Goal: Task Accomplishment & Management: Use online tool/utility

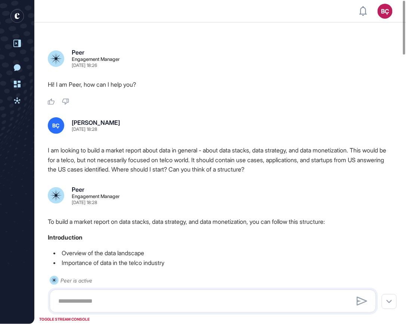
click at [21, 43] on icon at bounding box center [16, 43] width 7 height 7
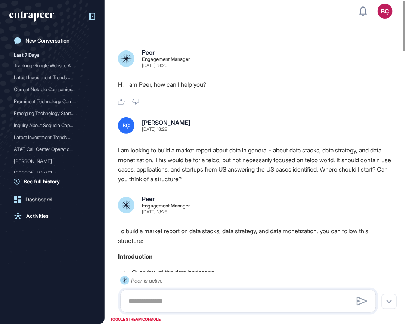
click at [21, 43] on link "New Conversation" at bounding box center [52, 40] width 86 height 13
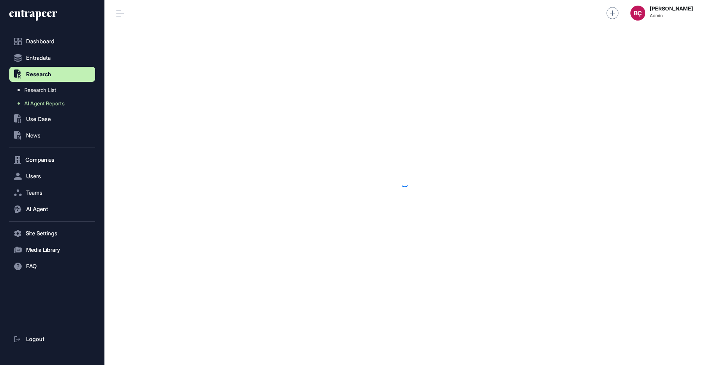
scroll to position [0, 0]
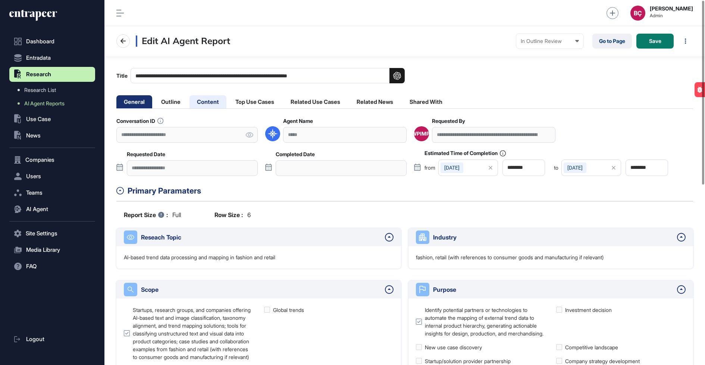
click at [203, 105] on li "Content" at bounding box center [208, 101] width 37 height 13
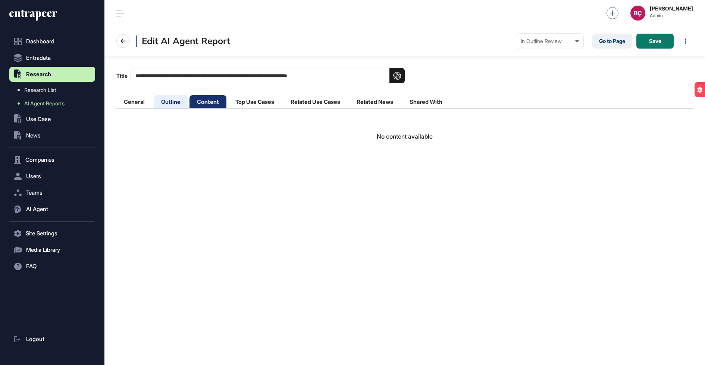
click at [172, 103] on li "Outline" at bounding box center [171, 101] width 34 height 13
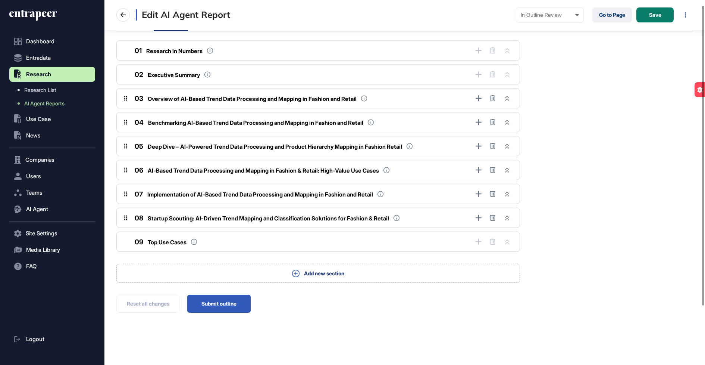
scroll to position [78, 0]
click at [231, 302] on button "Submit outline" at bounding box center [218, 303] width 63 height 18
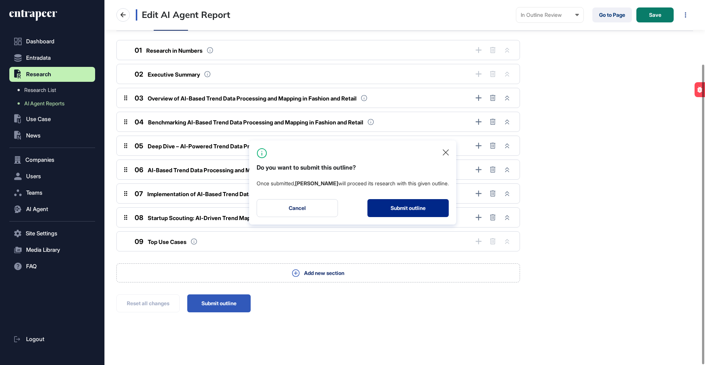
click at [387, 208] on button "Submit outline" at bounding box center [408, 208] width 81 height 18
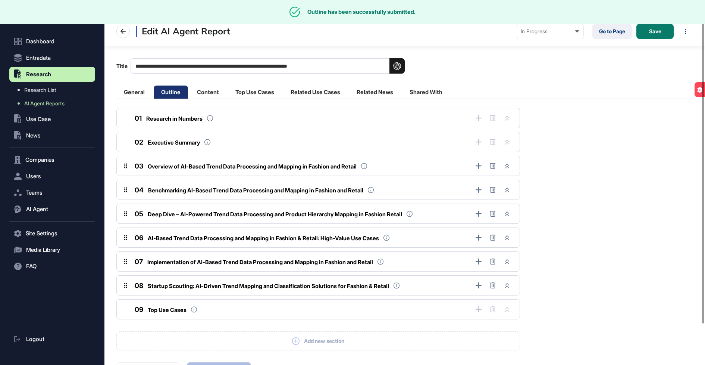
scroll to position [0, 0]
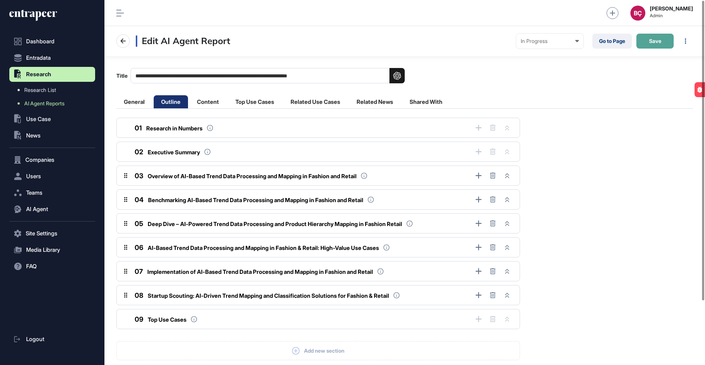
click at [653, 47] on button "Save" at bounding box center [655, 41] width 37 height 15
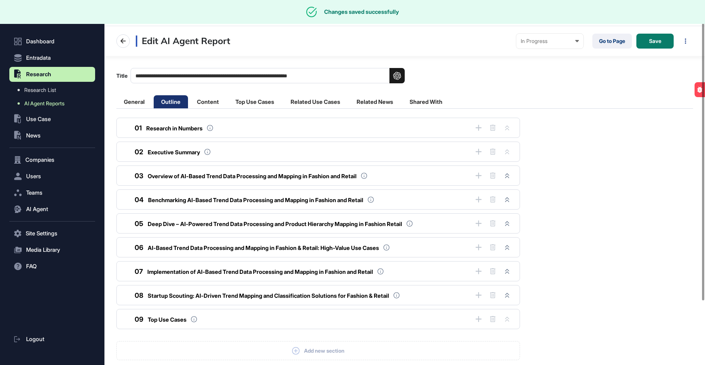
click at [47, 105] on span "AI Agent Reports" at bounding box center [44, 103] width 40 height 6
